Goal: Browse casually: Explore the website without a specific task or goal

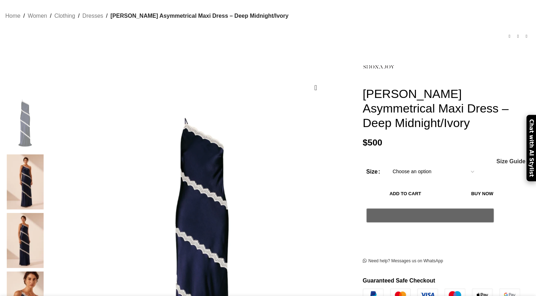
click at [47, 154] on img at bounding box center [25, 181] width 43 height 55
click at [47, 213] on img at bounding box center [25, 240] width 43 height 55
click at [47, 271] on img at bounding box center [25, 298] width 43 height 55
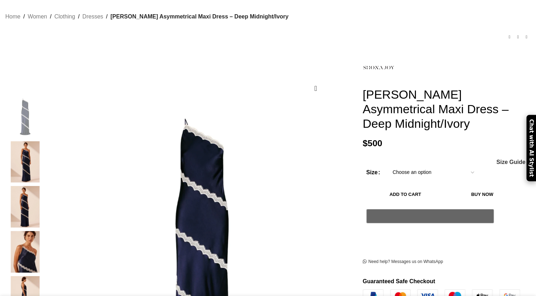
click at [47, 276] on img "5 / 6" at bounding box center [25, 296] width 43 height 41
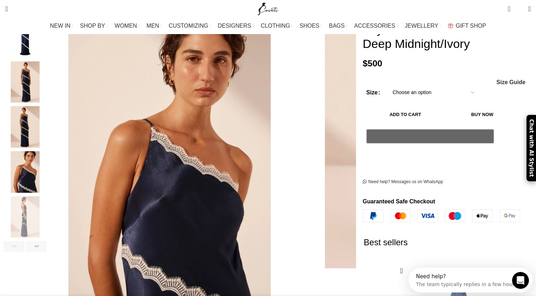
scroll to position [120, 0]
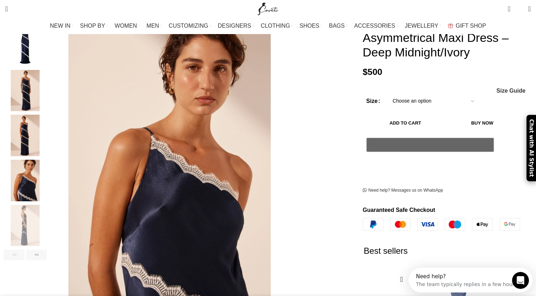
click at [47, 208] on img "5 / 6" at bounding box center [25, 225] width 43 height 41
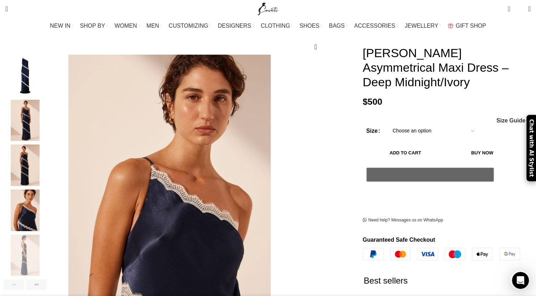
click at [47, 205] on img "4 / 6" at bounding box center [25, 209] width 43 height 41
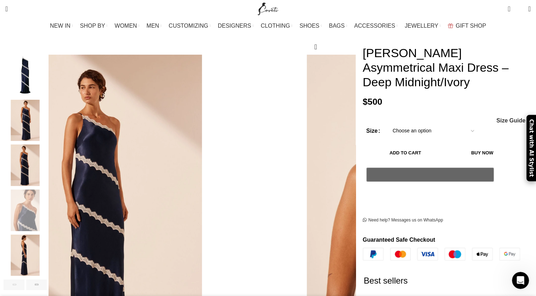
click at [47, 164] on img "3 / 6" at bounding box center [25, 164] width 43 height 41
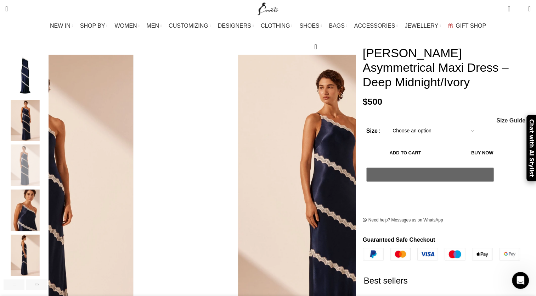
click at [47, 114] on img "2 / 6" at bounding box center [25, 120] width 43 height 41
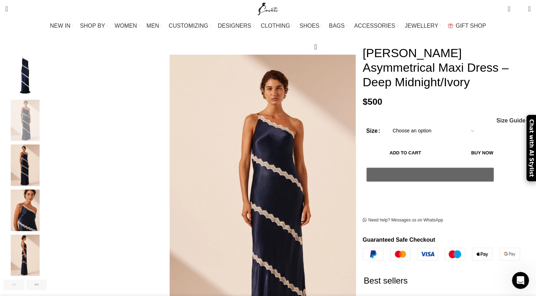
scroll to position [0, 149]
click at [47, 75] on img "1 / 6" at bounding box center [25, 75] width 43 height 41
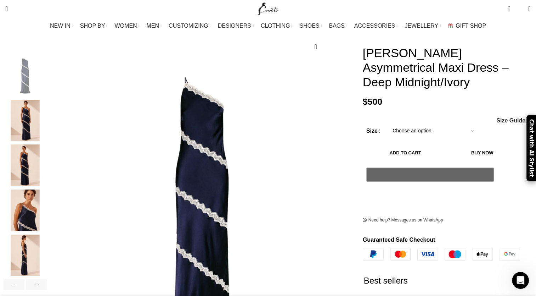
click at [47, 114] on img "2 / 6" at bounding box center [25, 120] width 43 height 41
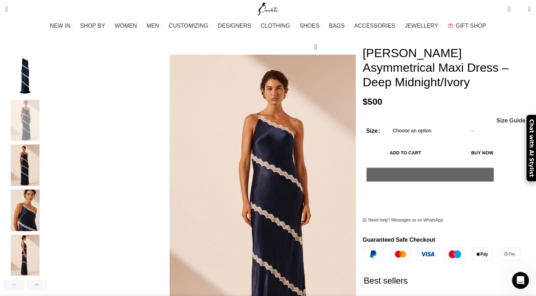
click at [47, 153] on img "3 / 6" at bounding box center [25, 164] width 43 height 41
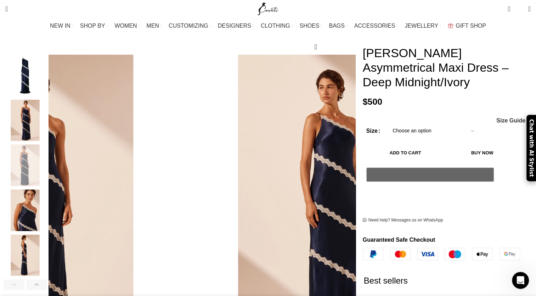
click at [47, 199] on img "4 / 6" at bounding box center [25, 209] width 43 height 41
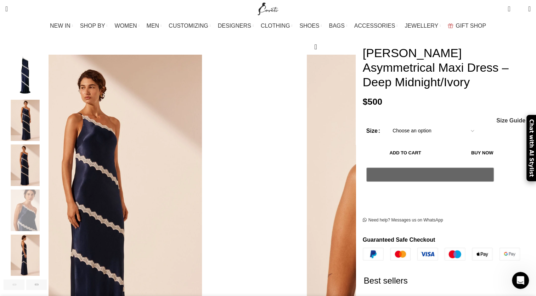
click at [47, 240] on img "5 / 6" at bounding box center [25, 254] width 43 height 41
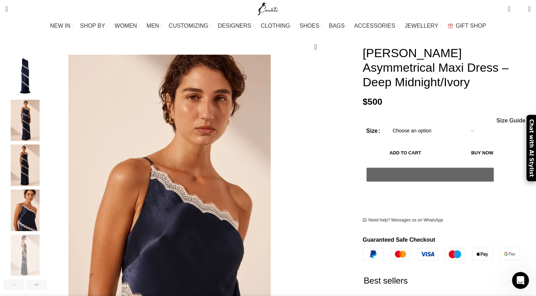
scroll to position [0, 522]
